Goal: Information Seeking & Learning: Learn about a topic

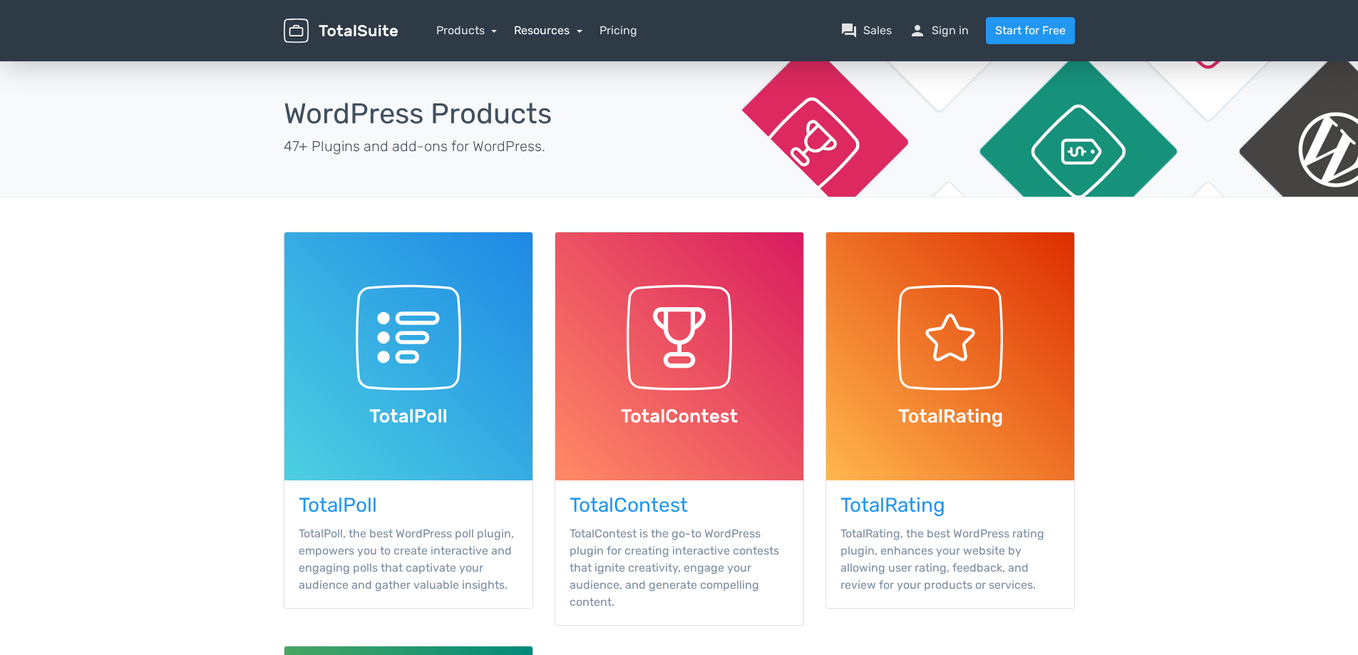
click at [543, 31] on link "Resources" at bounding box center [548, 31] width 68 height 14
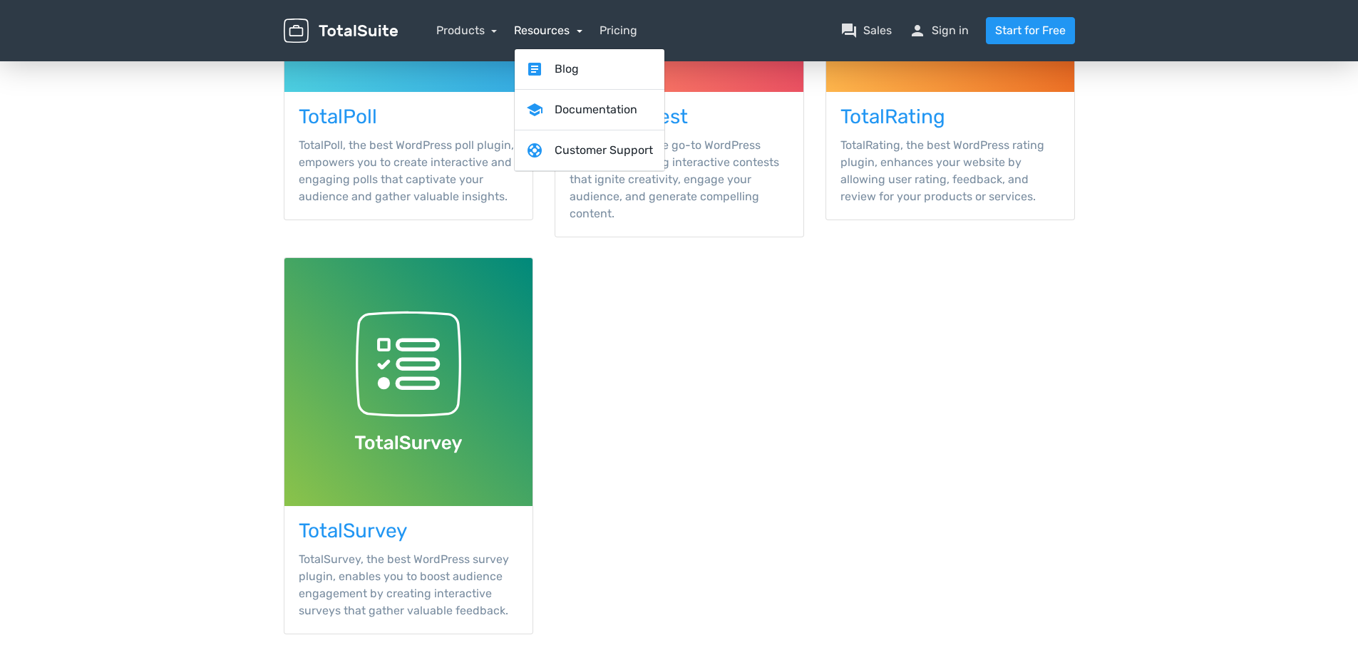
scroll to position [650, 0]
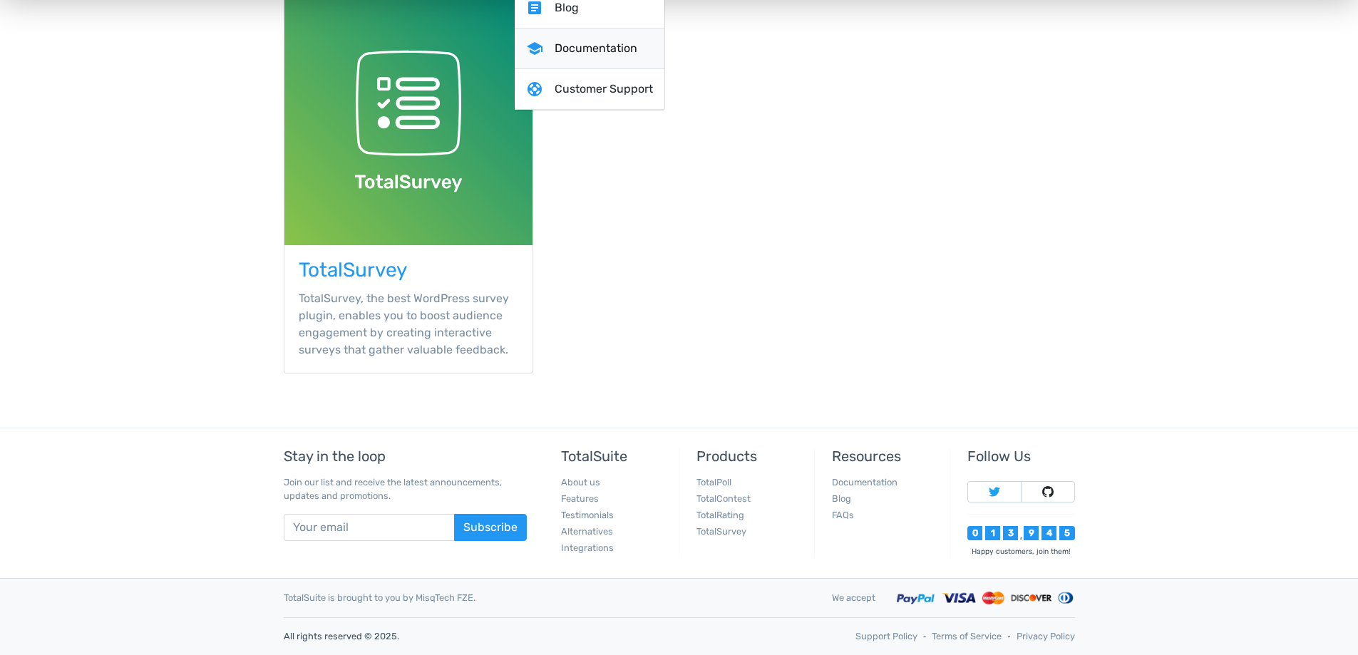
click at [625, 45] on link "school Documentation" at bounding box center [590, 49] width 150 height 41
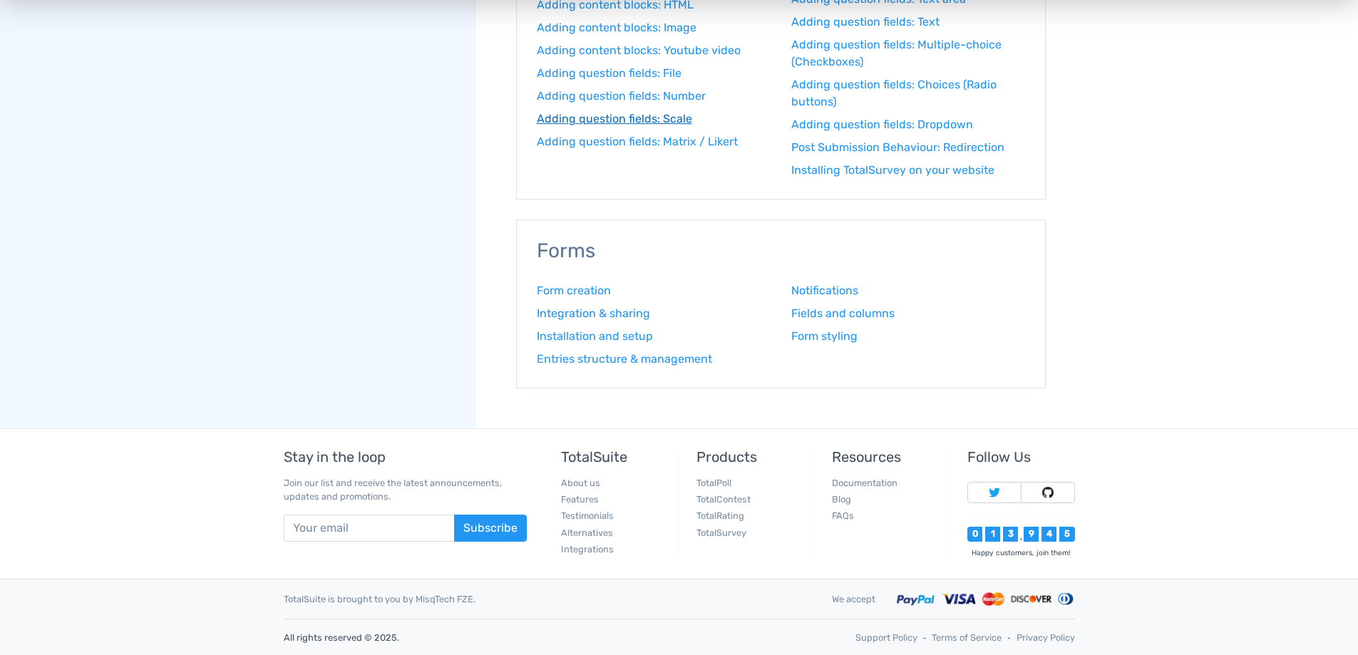
scroll to position [1673, 0]
click at [721, 478] on link "TotalPoll" at bounding box center [714, 482] width 35 height 11
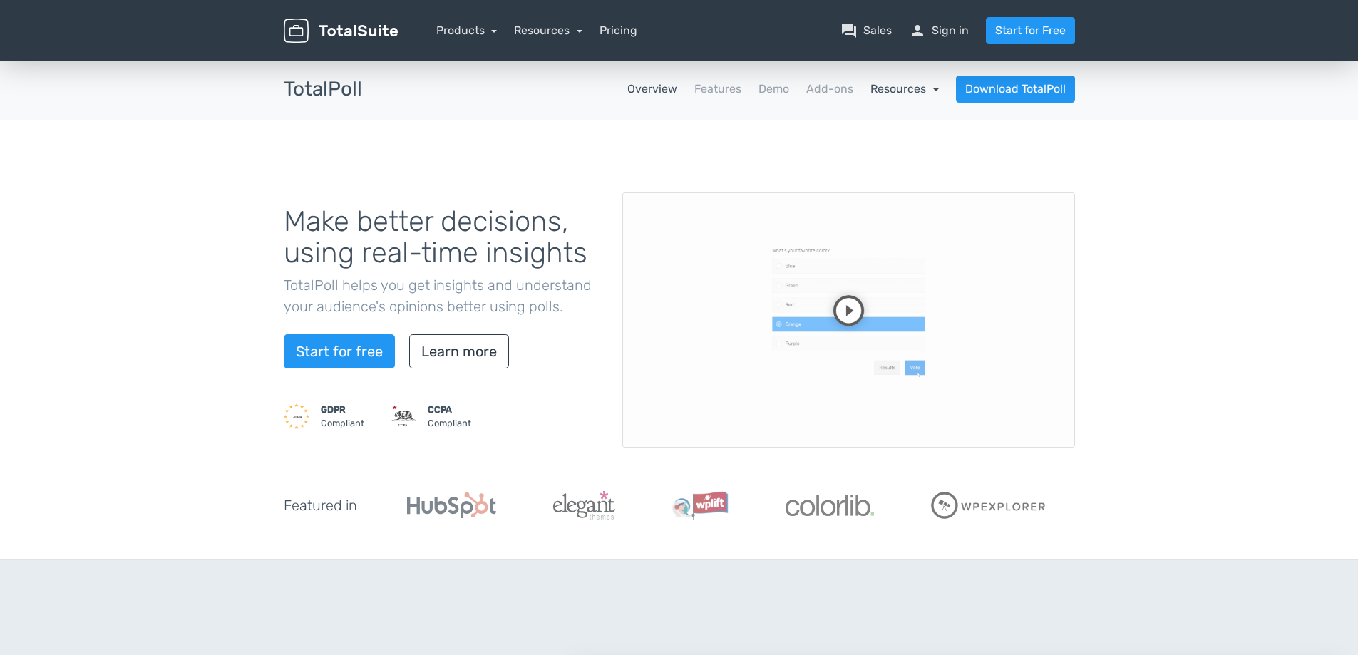
click at [901, 92] on link "Resources" at bounding box center [905, 89] width 68 height 14
click at [879, 169] on link "article Changelog" at bounding box center [871, 168] width 134 height 41
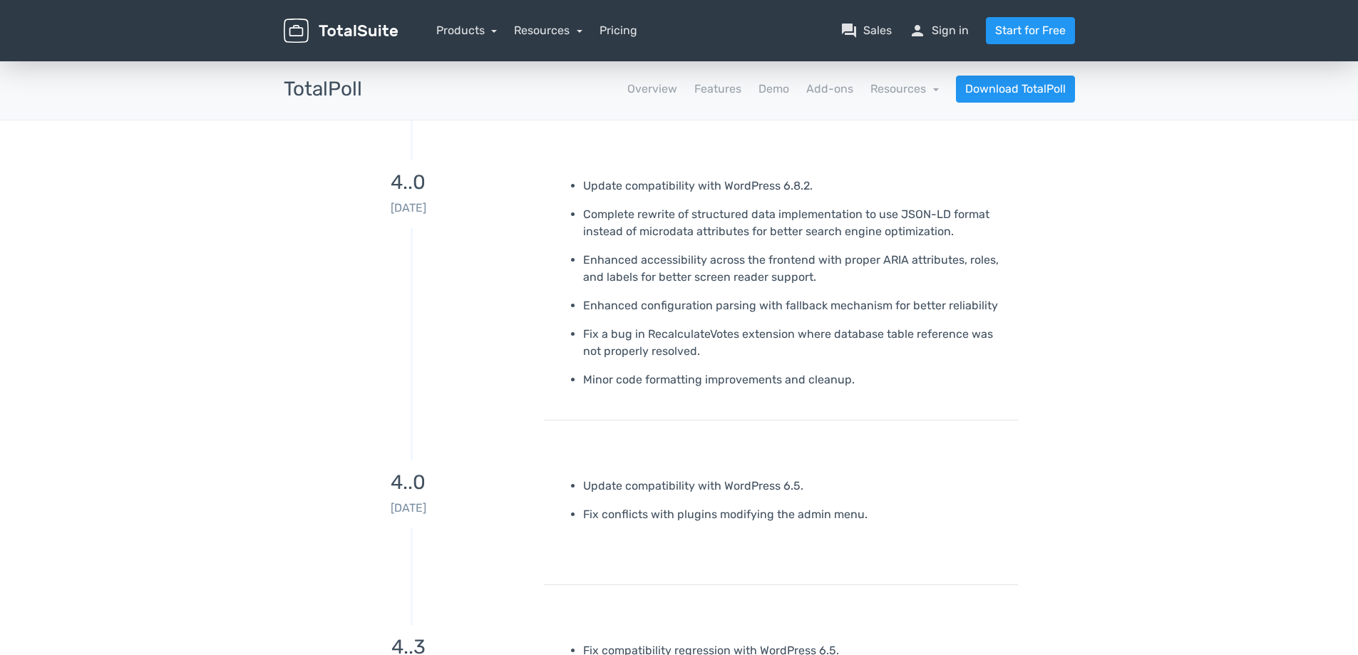
click at [484, 38] on div "Products TotalPoll WordPress Poll and Contest Plugin TotalContest WordPress Con…" at bounding box center [466, 30] width 61 height 17
click at [488, 33] on link "Products" at bounding box center [466, 31] width 61 height 14
